Goal: Communication & Community: Answer question/provide support

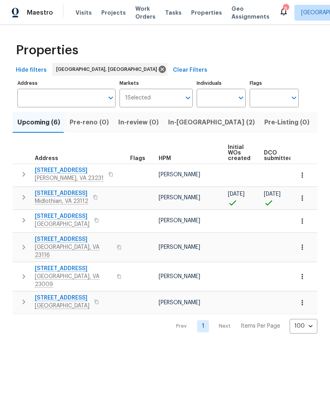
click at [98, 201] on button "button" at bounding box center [95, 197] width 9 height 11
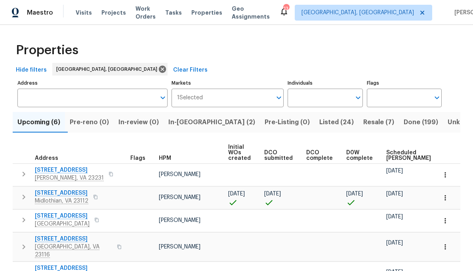
click at [65, 78] on div "Address Address" at bounding box center [92, 93] width 150 height 30
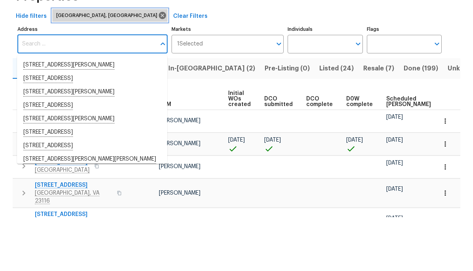
click at [61, 65] on span "[GEOGRAPHIC_DATA], [GEOGRAPHIC_DATA]" at bounding box center [108, 69] width 104 height 8
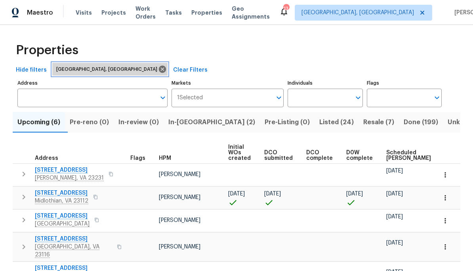
click at [64, 64] on div "[GEOGRAPHIC_DATA], [GEOGRAPHIC_DATA]" at bounding box center [109, 69] width 115 height 13
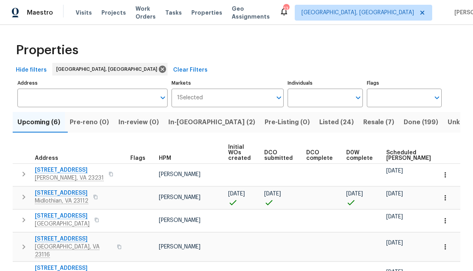
click at [32, 68] on span "Hide filters" at bounding box center [31, 70] width 31 height 10
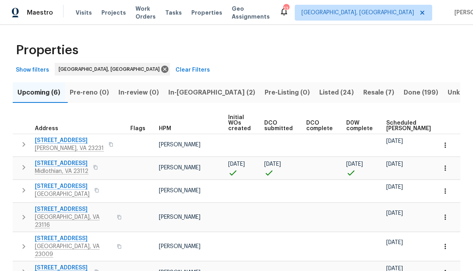
click at [38, 72] on span "Show filters" at bounding box center [32, 70] width 33 height 10
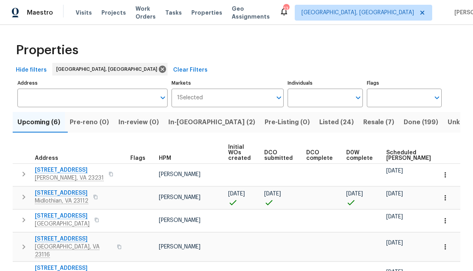
click at [237, 101] on input "Markets" at bounding box center [237, 98] width 69 height 19
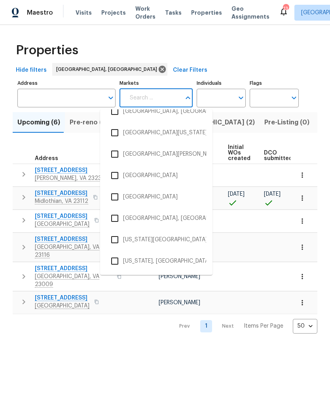
scroll to position [1572, 0]
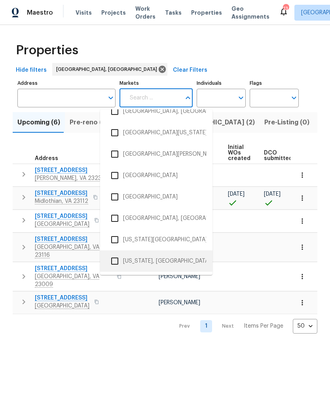
click at [171, 257] on li "Washington, DC" at bounding box center [156, 260] width 100 height 17
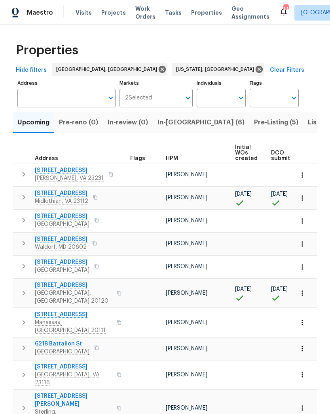
click at [179, 124] on span "In-reno (6)" at bounding box center [201, 122] width 87 height 11
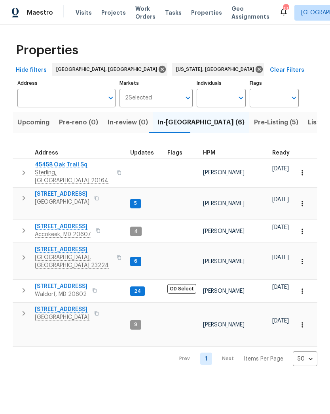
click at [80, 192] on span "4316 Chamberlayne Ave" at bounding box center [62, 194] width 55 height 8
click at [63, 253] on span "Richmond, VA 23224" at bounding box center [73, 261] width 77 height 16
click at [254, 126] on span "Pre-Listing (5)" at bounding box center [276, 122] width 44 height 11
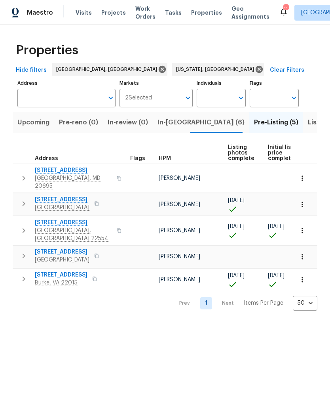
click at [53, 203] on span "Fredericksburg, VA 22407" at bounding box center [62, 207] width 55 height 8
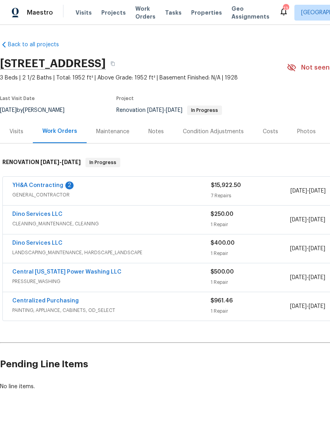
click at [42, 187] on link "YH&A Contracting" at bounding box center [37, 186] width 51 height 6
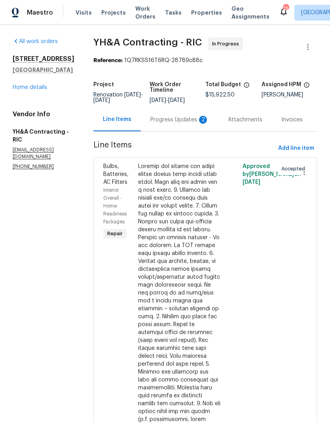
click at [193, 130] on div "Progress Updates 2" at bounding box center [180, 119] width 78 height 23
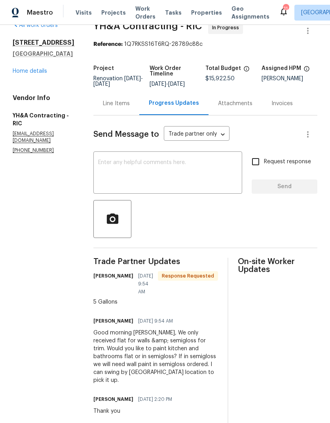
scroll to position [17, 0]
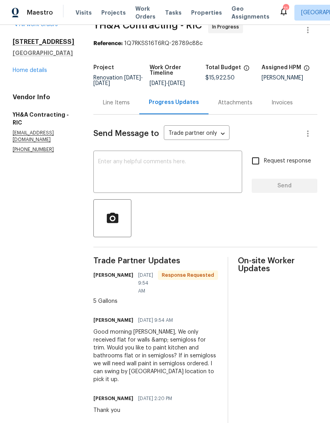
click at [211, 161] on textarea at bounding box center [167, 173] width 139 height 28
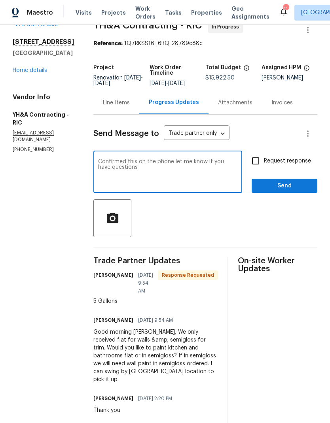
type textarea "Confirmed this on the phone let me know if you have questions"
click at [275, 188] on span "Send" at bounding box center [284, 186] width 53 height 10
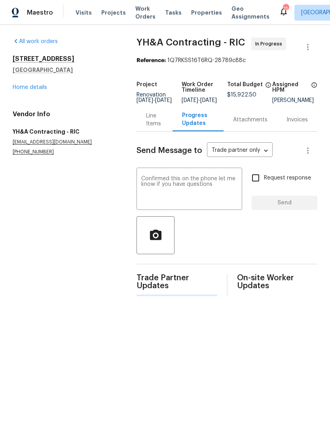
scroll to position [0, 0]
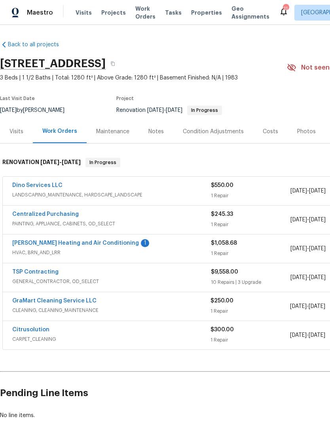
click at [30, 244] on link "Mayer Heating and Air Conditioning" at bounding box center [75, 244] width 127 height 6
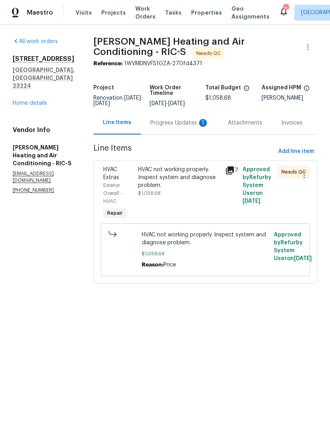
click at [189, 127] on div "Progress Updates 1" at bounding box center [179, 123] width 59 height 8
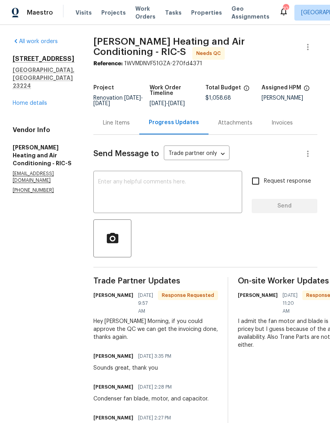
click at [213, 193] on textarea at bounding box center [167, 193] width 139 height 28
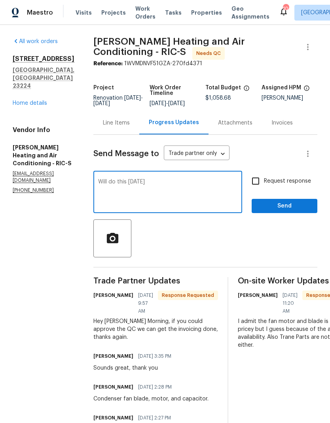
type textarea "Will do this today"
click at [291, 204] on span "Send" at bounding box center [284, 206] width 53 height 10
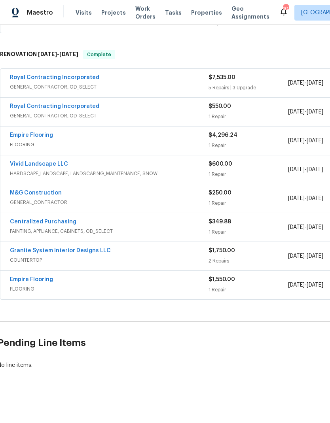
scroll to position [172, 3]
